Goal: Task Accomplishment & Management: Use online tool/utility

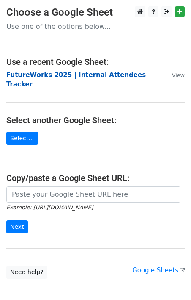
click at [84, 75] on strong "FutureWorks 2025 | Internal Attendees Tracker" at bounding box center [76, 79] width 140 height 17
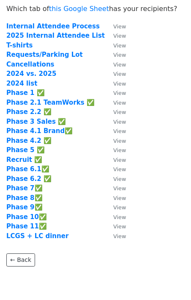
scroll to position [18, 0]
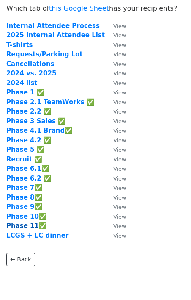
click at [26, 225] on strong "Phase 11✅" at bounding box center [26, 226] width 41 height 8
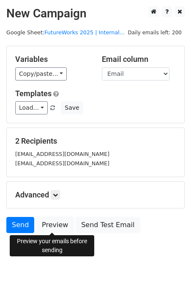
click at [66, 225] on link "Preview" at bounding box center [54, 225] width 37 height 16
click at [57, 220] on link "Preview" at bounding box center [54, 225] width 37 height 16
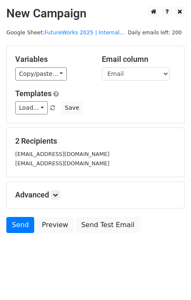
click at [56, 200] on div "Advanced Tracking Track Opens UTM Codes Track Clicks Filters Only include sprea…" at bounding box center [96, 195] width 178 height 26
click at [57, 194] on icon at bounding box center [55, 194] width 5 height 5
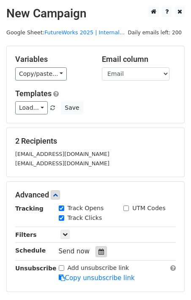
click at [99, 251] on icon at bounding box center [102, 252] width 6 height 6
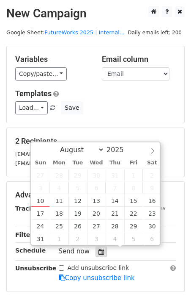
click at [99, 252] on icon at bounding box center [102, 252] width 6 height 6
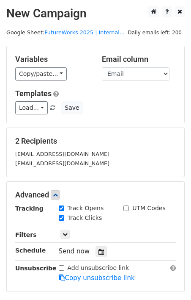
click at [86, 251] on span "Send now" at bounding box center [74, 251] width 31 height 8
click at [99, 251] on icon at bounding box center [102, 252] width 6 height 6
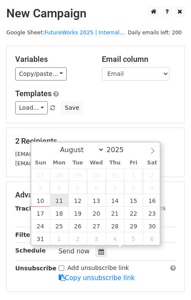
type input "[DATE] 12:00"
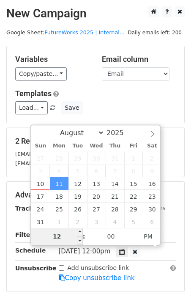
type input "8"
type input "[DATE] 08:00"
type input "08"
click at [148, 236] on span "PM" at bounding box center [148, 236] width 23 height 17
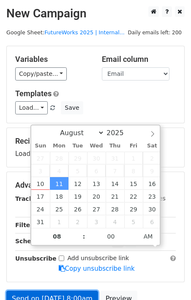
click at [72, 294] on form "Variables Copy/paste... {{First Name}} {{Last Name}} {{Email}} {{cc}} {{Team/Ro…" at bounding box center [95, 189] width 179 height 286
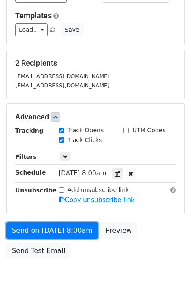
scroll to position [79, 0]
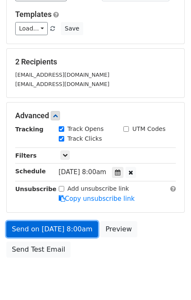
click at [50, 230] on link "Send on [DATE] 8:00am" at bounding box center [52, 229] width 92 height 16
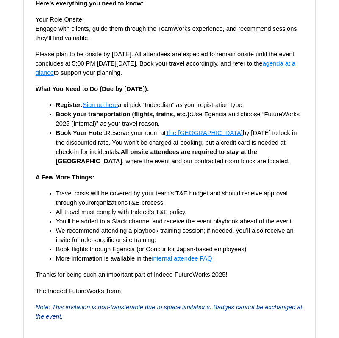
scroll to position [1010, 0]
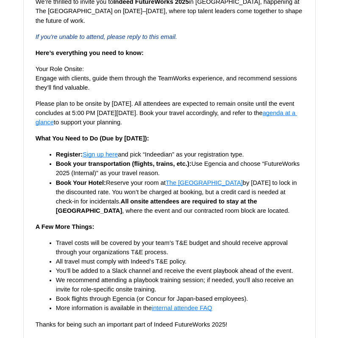
scroll to position [907, 0]
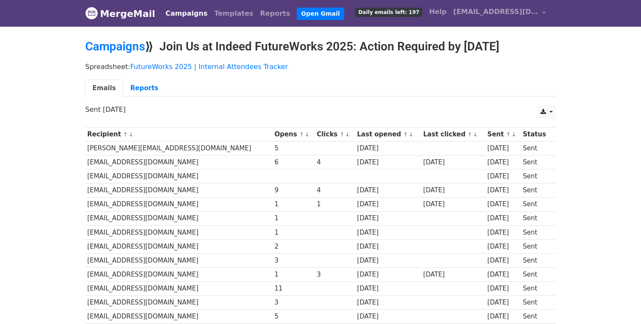
scroll to position [720, 0]
